Goal: Task Accomplishment & Management: Use online tool/utility

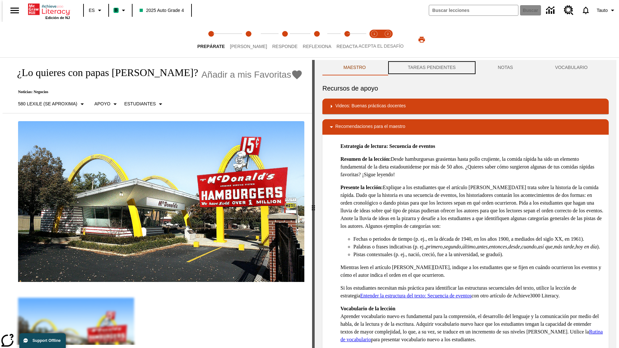
click at [431, 68] on button "TAREAS PENDIENTES" at bounding box center [432, 67] width 90 height 15
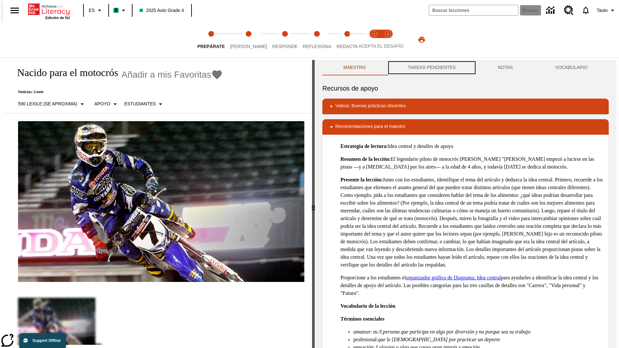
click at [431, 68] on button "TAREAS PENDIENTES" at bounding box center [432, 67] width 90 height 15
